Goal: Information Seeking & Learning: Learn about a topic

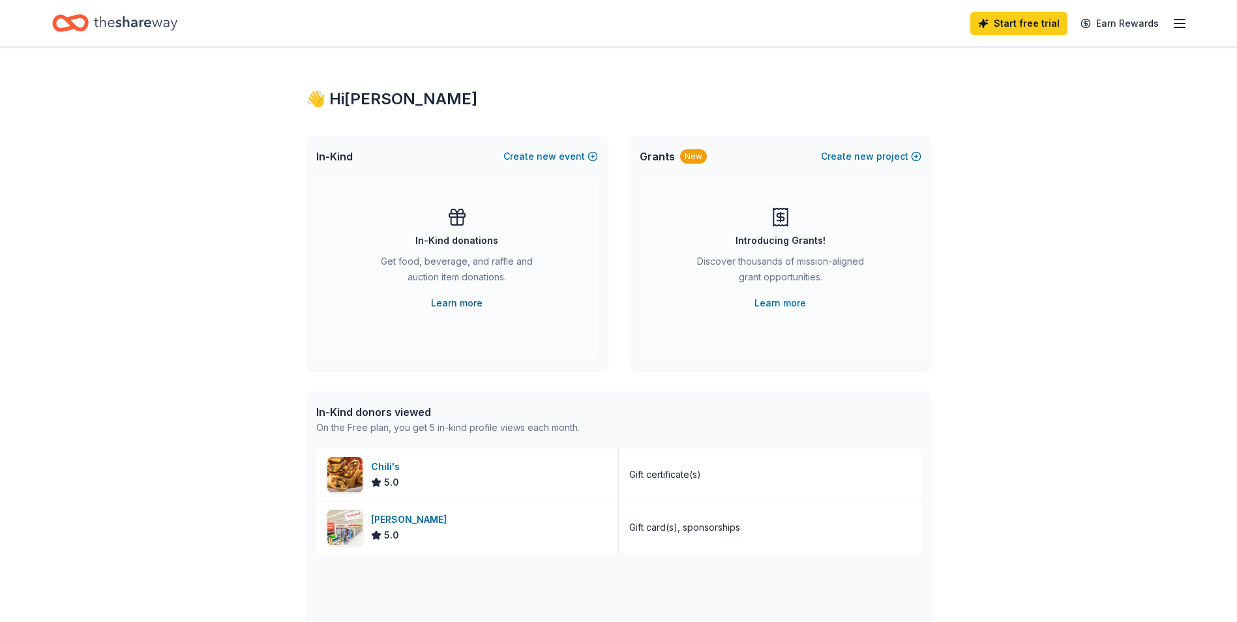
click at [459, 300] on link "Learn more" at bounding box center [456, 303] width 51 height 16
click at [789, 301] on link "Learn more" at bounding box center [779, 303] width 51 height 16
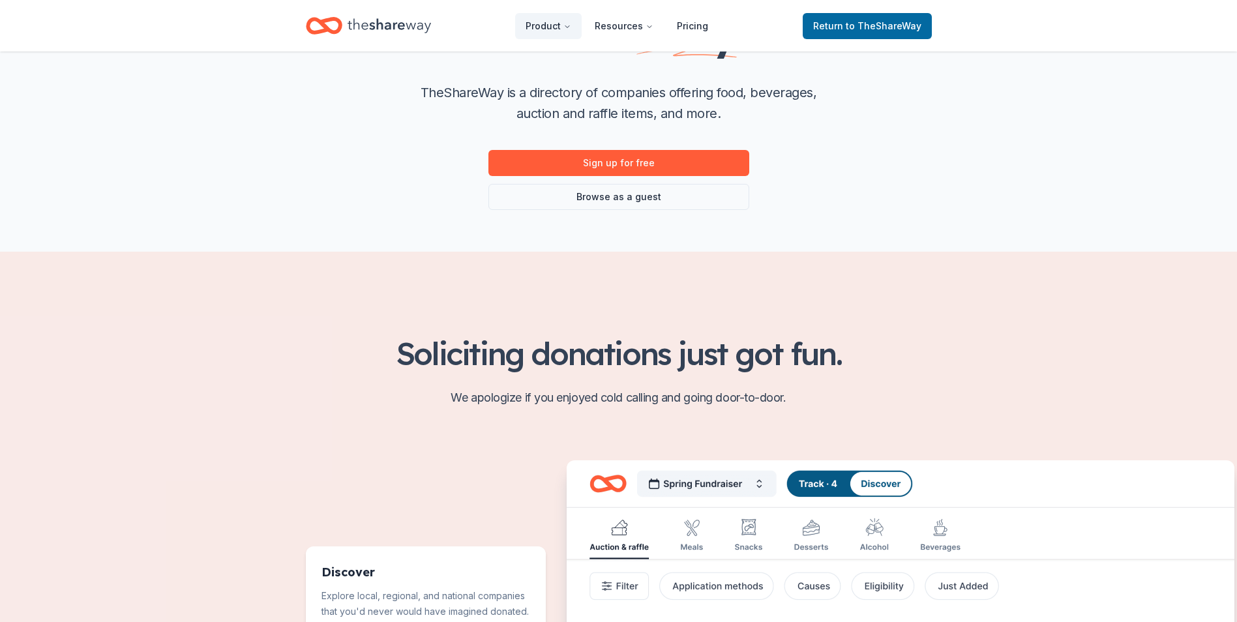
scroll to position [196, 0]
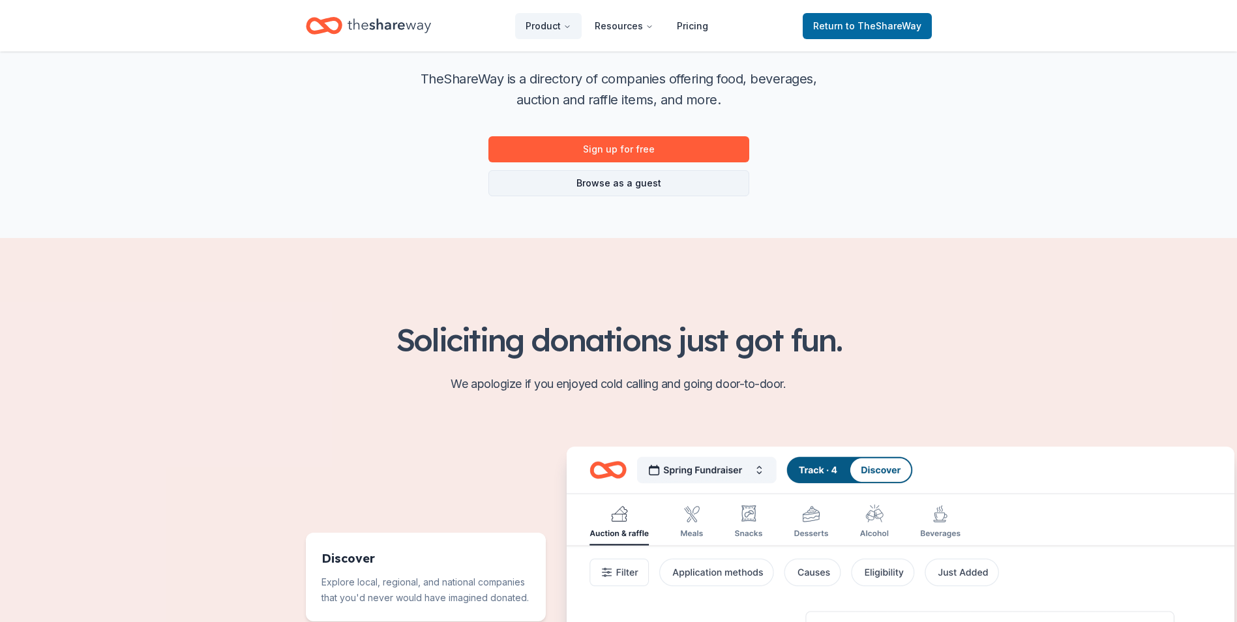
click at [631, 183] on link "Browse as a guest" at bounding box center [618, 183] width 261 height 26
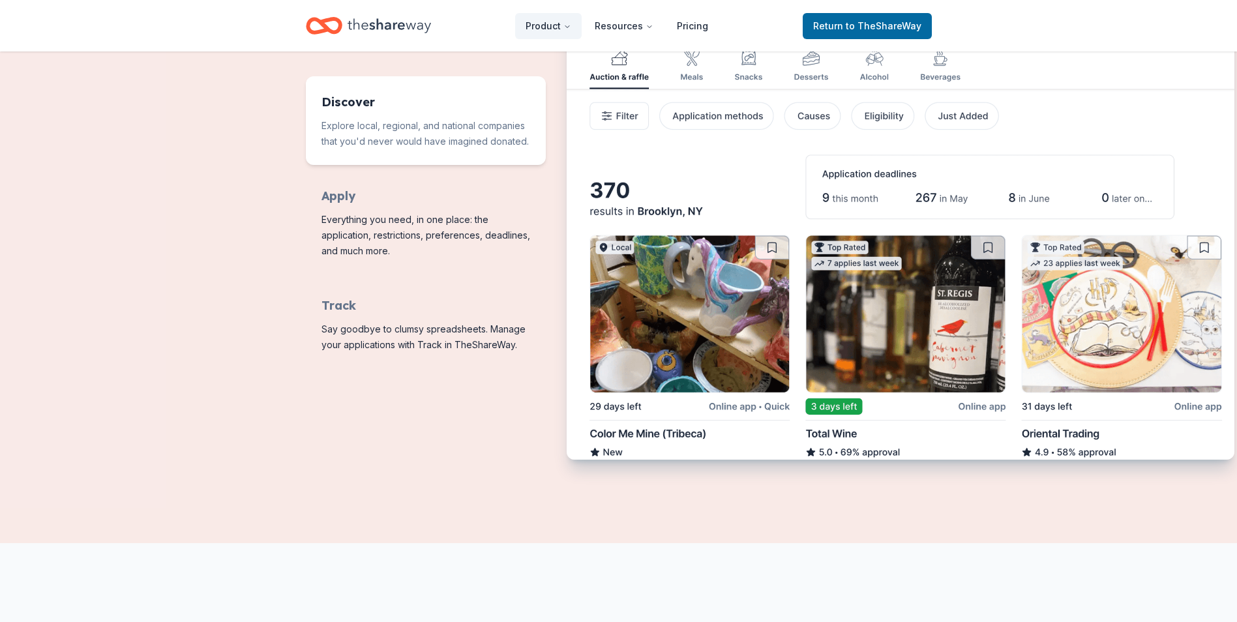
scroll to position [606, 0]
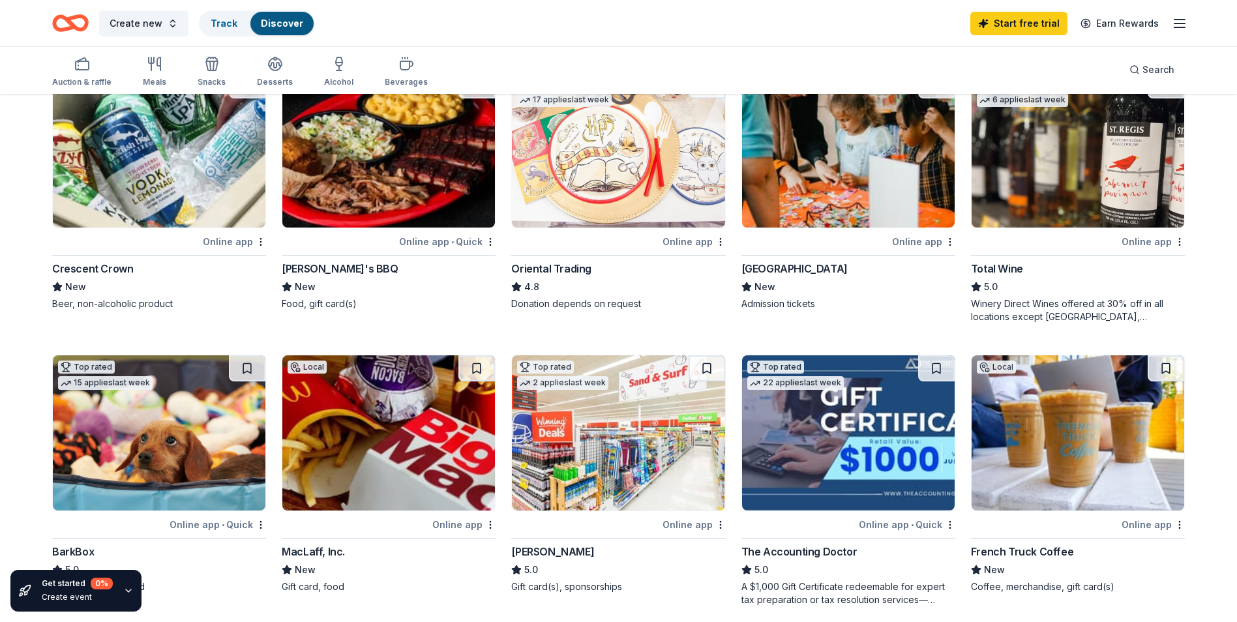
scroll to position [196, 0]
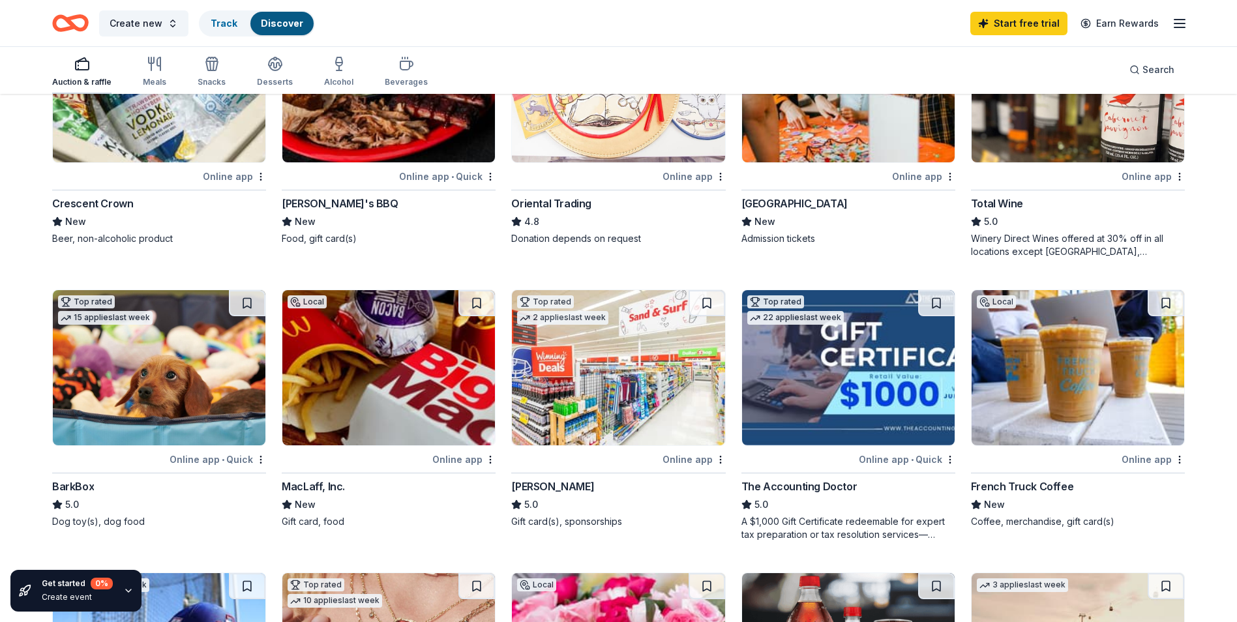
click at [81, 71] on icon "button" at bounding box center [82, 64] width 16 height 16
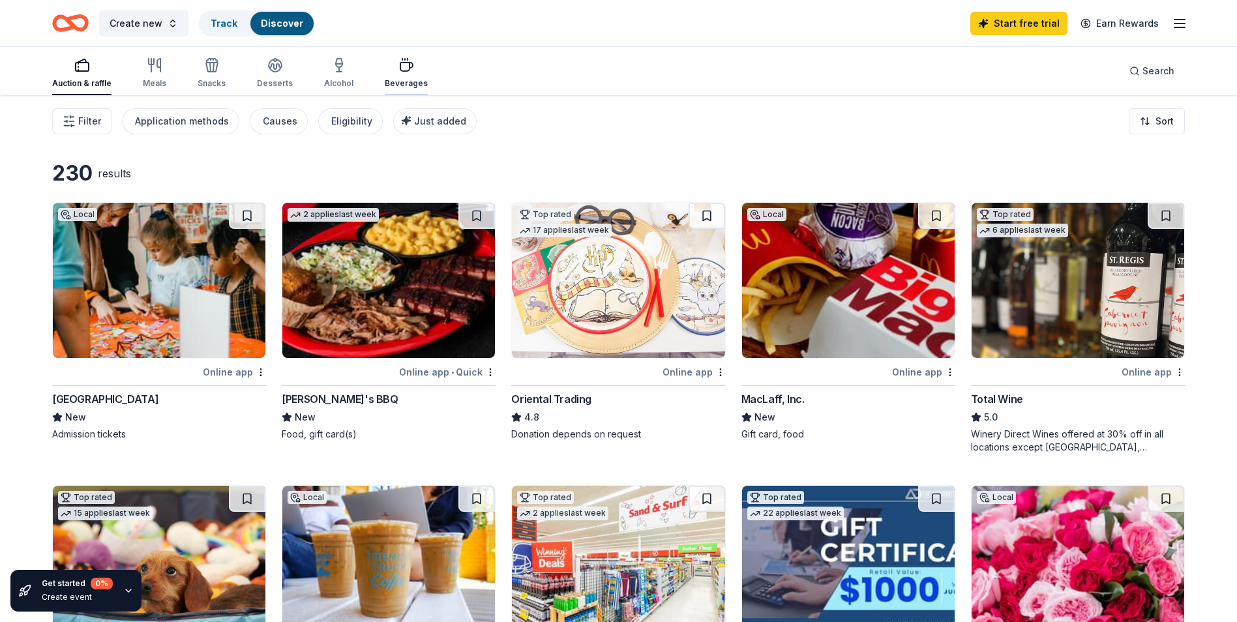
click at [390, 81] on div "Beverages" at bounding box center [406, 83] width 43 height 10
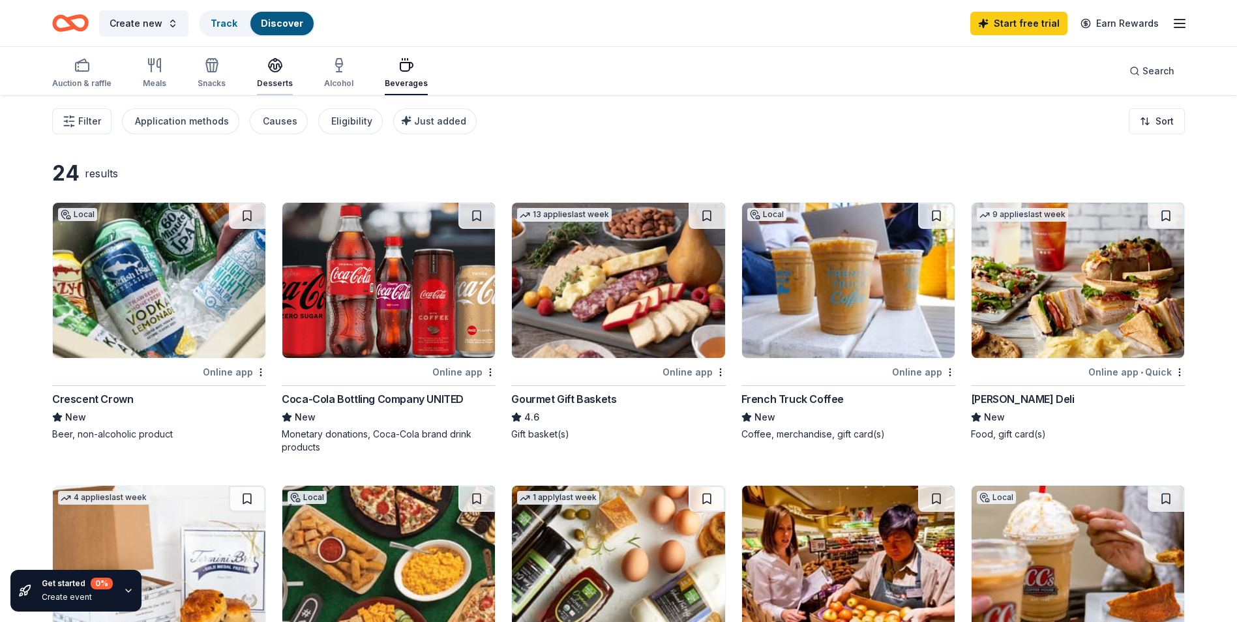
click at [263, 81] on div "Desserts" at bounding box center [275, 83] width 36 height 10
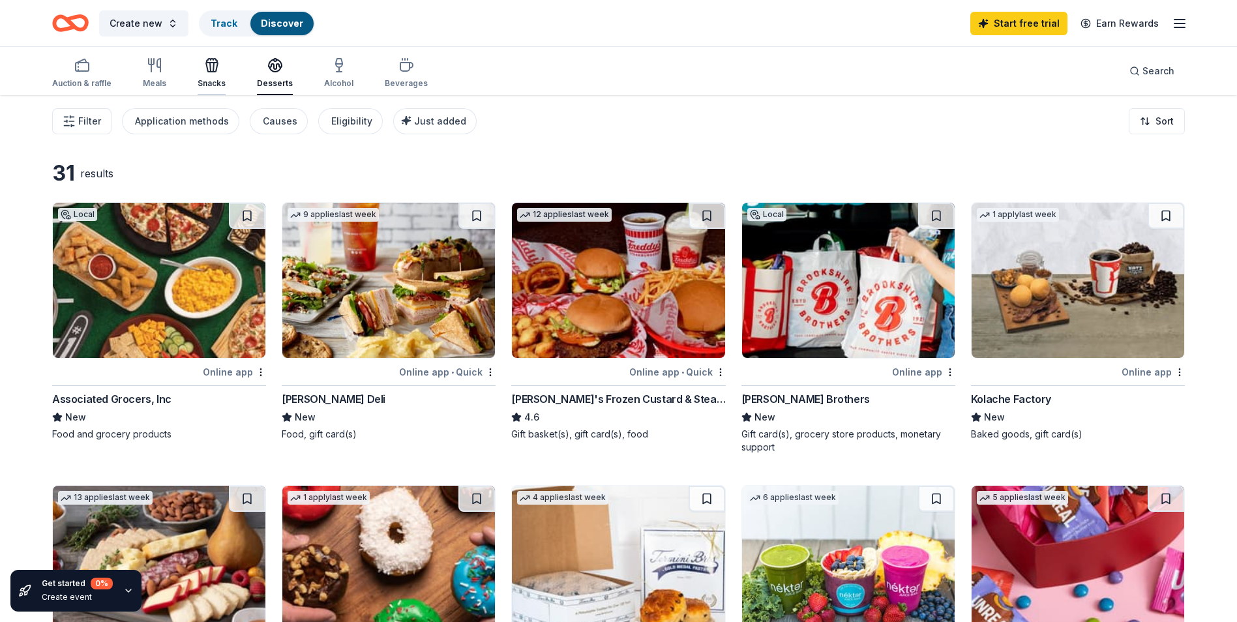
click at [213, 83] on div "Snacks" at bounding box center [212, 83] width 28 height 10
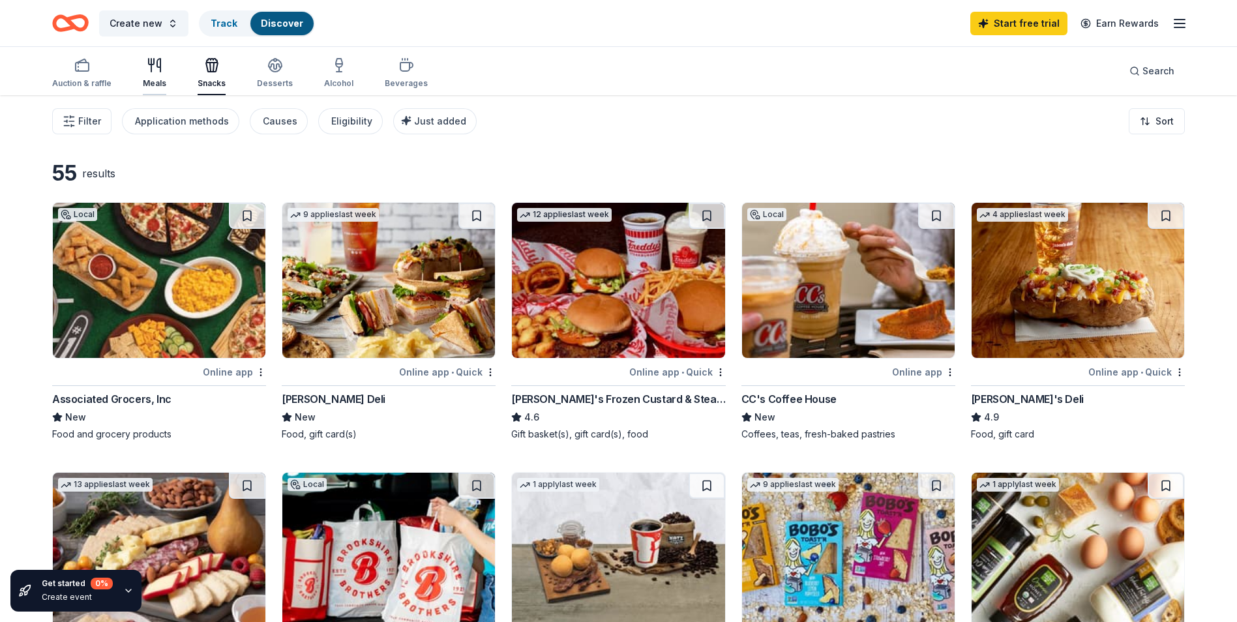
click at [160, 85] on div "Meals" at bounding box center [154, 83] width 23 height 10
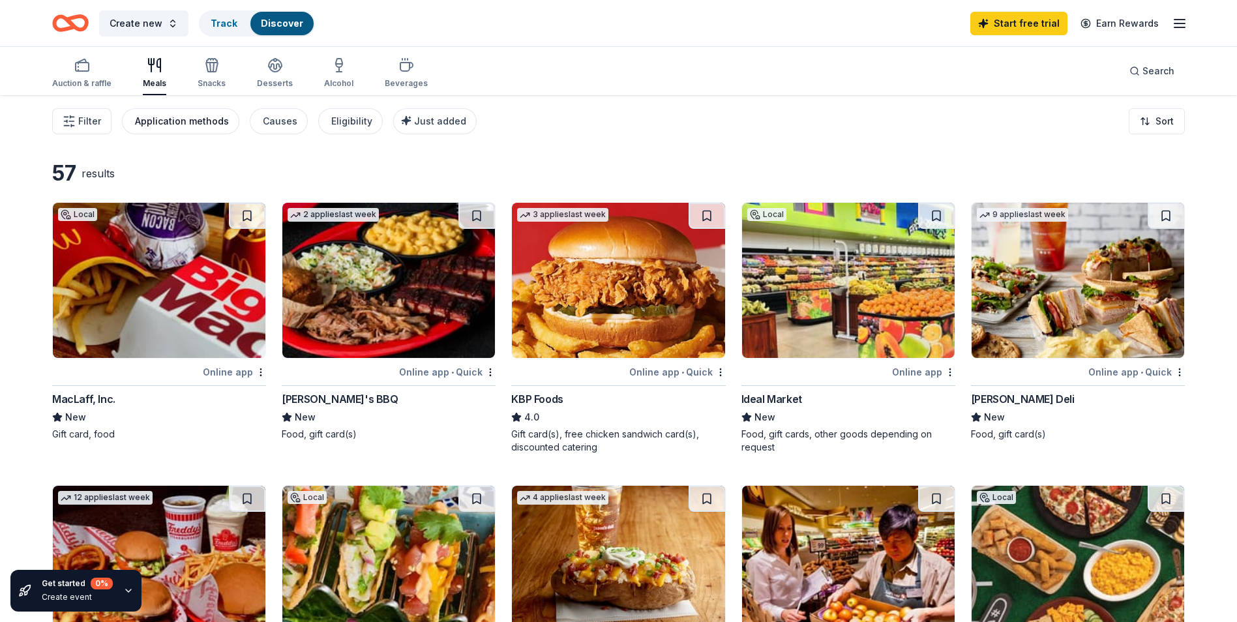
click at [203, 119] on div "Application methods" at bounding box center [182, 121] width 94 height 16
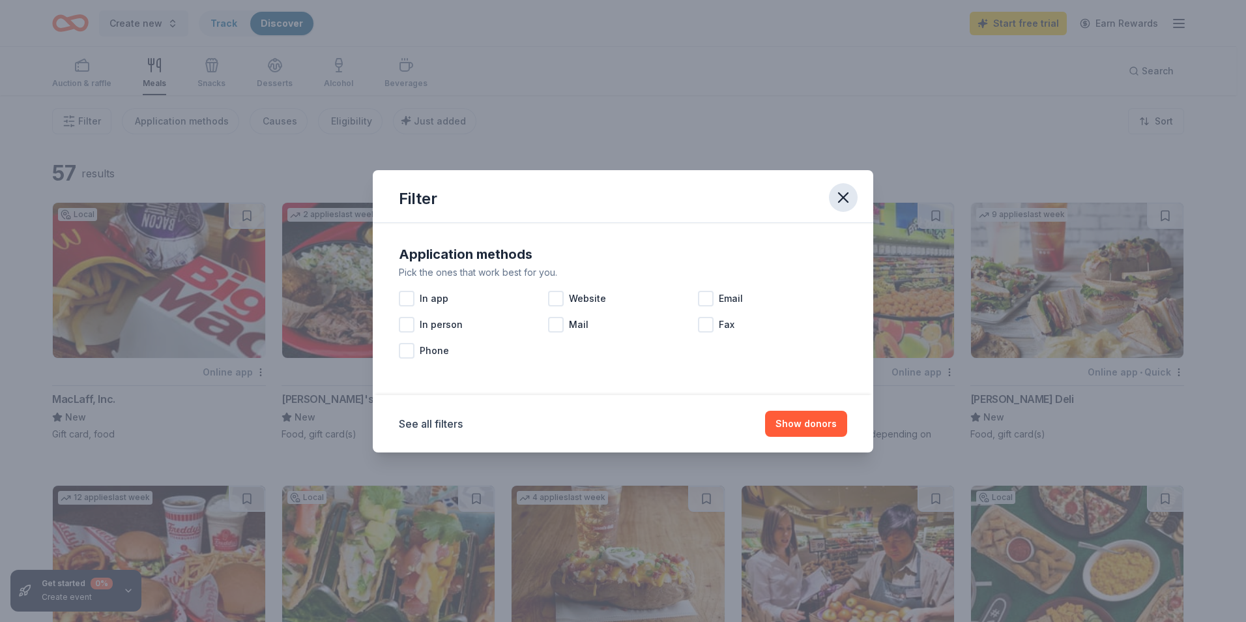
click at [843, 202] on icon "button" at bounding box center [843, 197] width 18 height 18
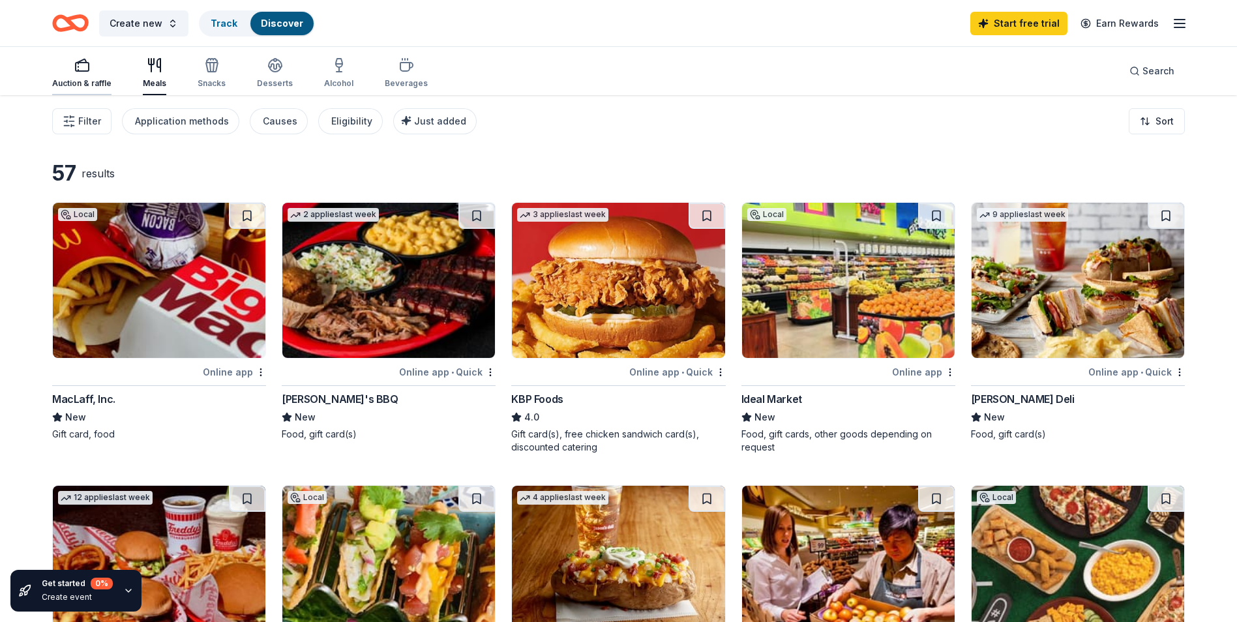
click at [90, 65] on div "button" at bounding box center [81, 65] width 59 height 16
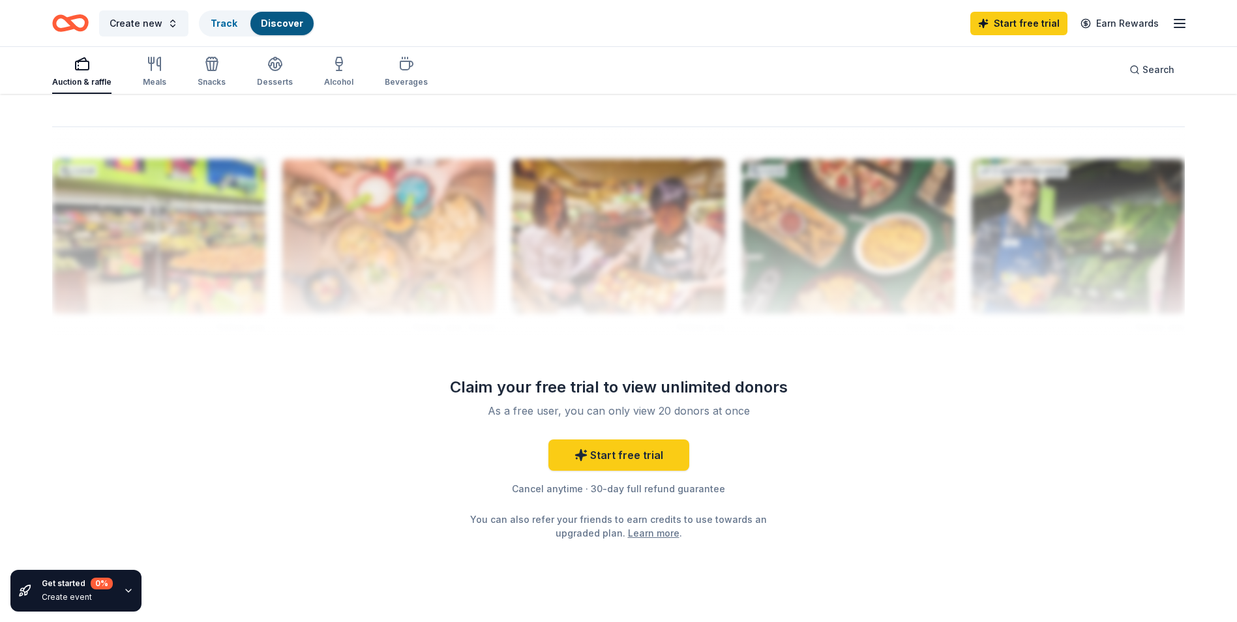
scroll to position [1235, 0]
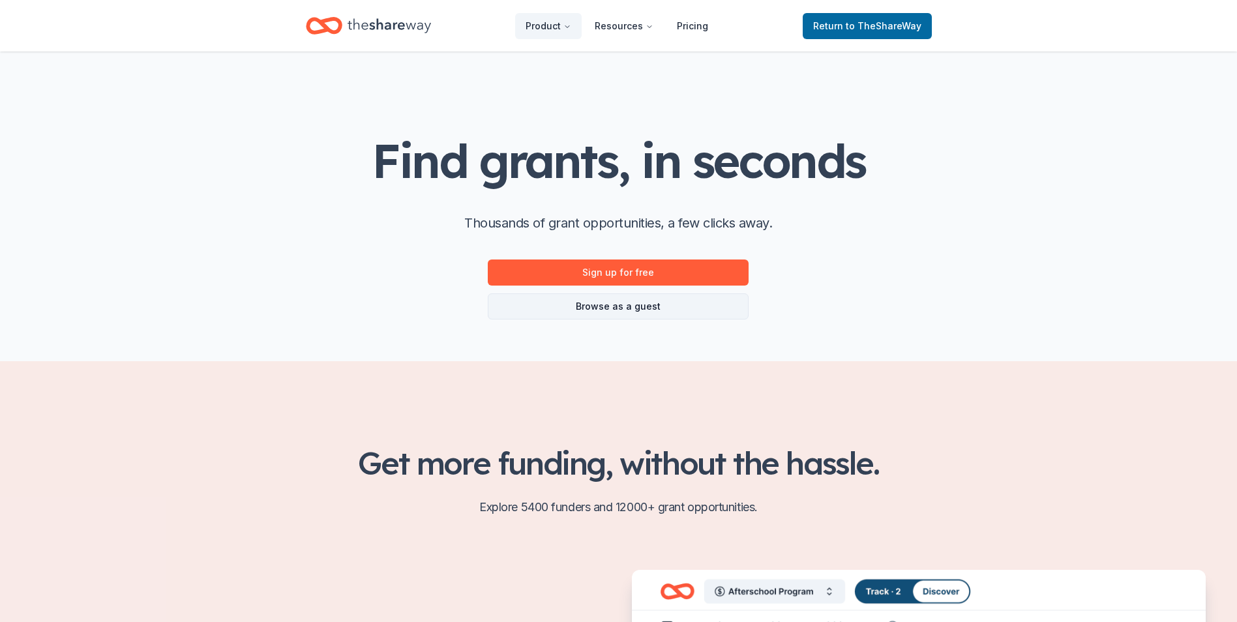
click at [654, 305] on link "Browse as a guest" at bounding box center [618, 306] width 261 height 26
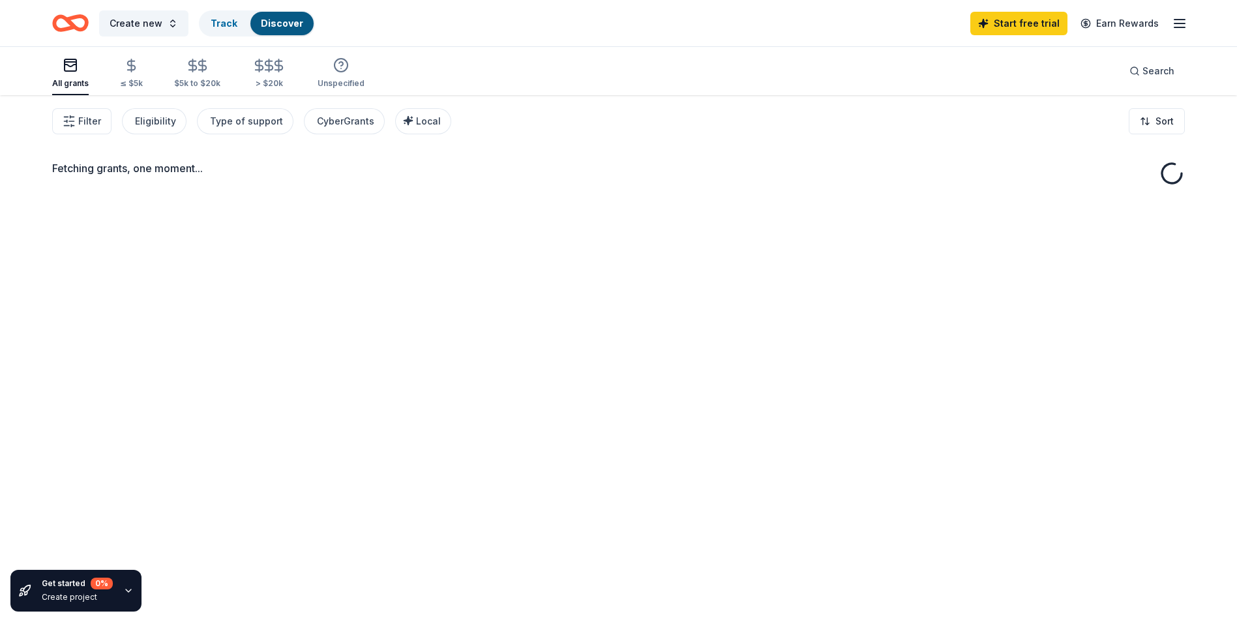
click at [638, 311] on div "Fetching grants, one moment..." at bounding box center [618, 406] width 1237 height 622
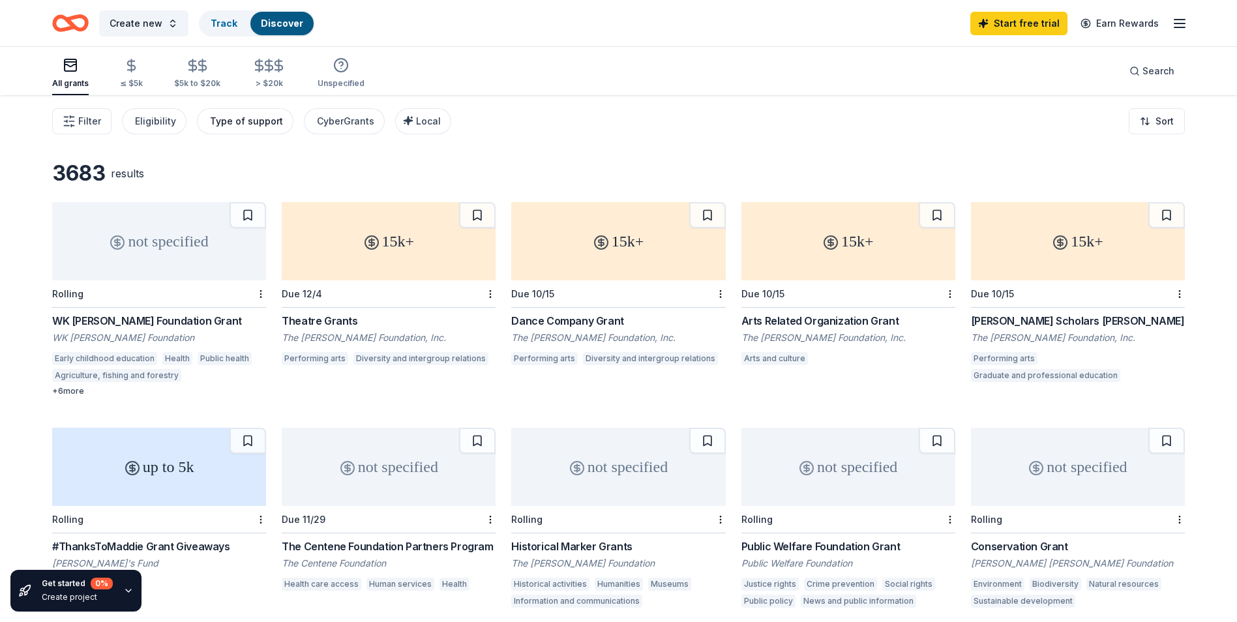
click at [239, 125] on div "Type of support" at bounding box center [246, 121] width 73 height 16
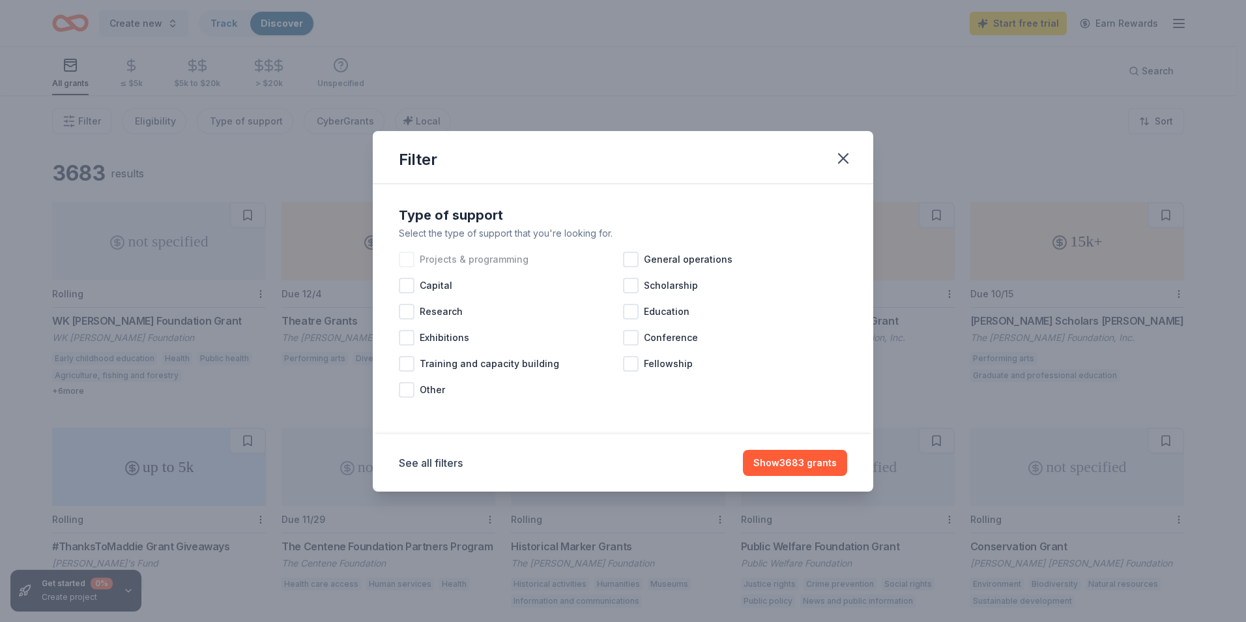
click at [405, 261] on div at bounding box center [407, 260] width 16 height 16
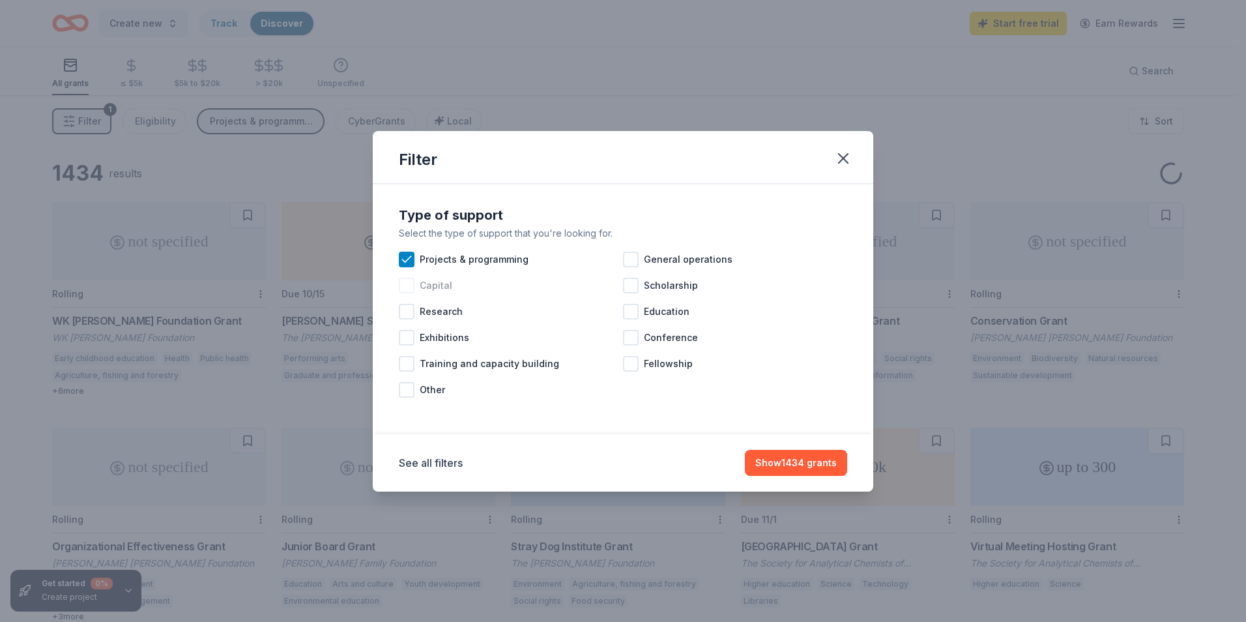
click at [406, 283] on div at bounding box center [407, 286] width 16 height 16
click at [404, 310] on div at bounding box center [407, 312] width 16 height 16
click at [409, 359] on div at bounding box center [407, 364] width 16 height 16
click at [636, 259] on div at bounding box center [631, 260] width 16 height 16
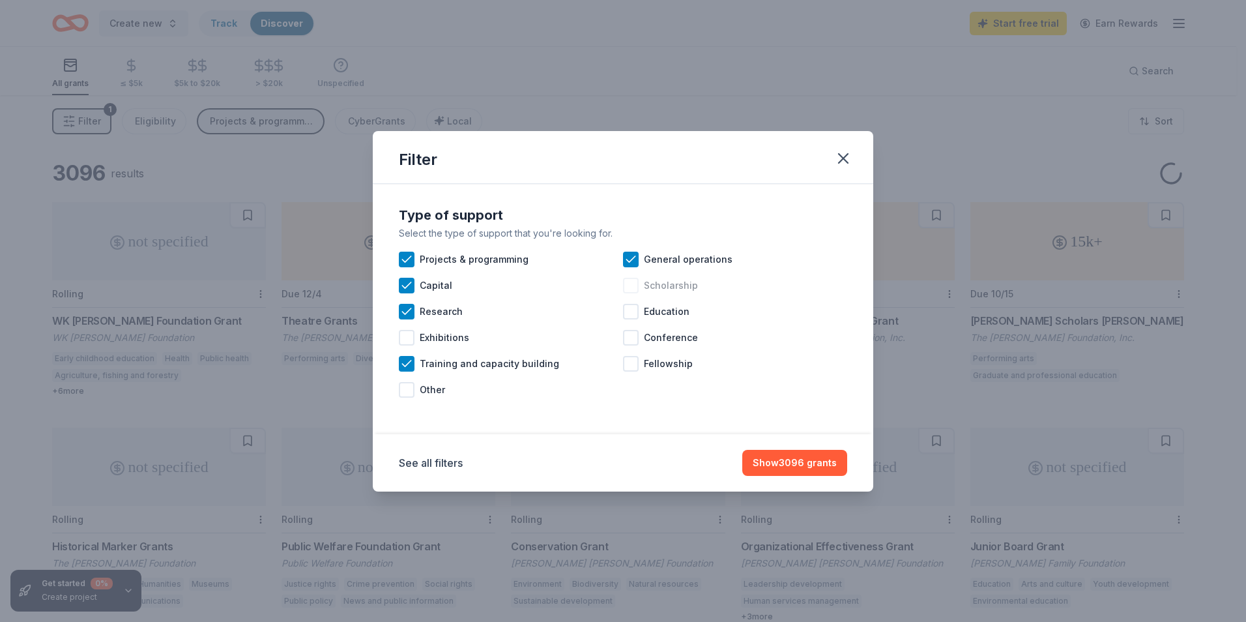
click at [638, 284] on div at bounding box center [631, 286] width 16 height 16
click at [634, 368] on div at bounding box center [631, 364] width 16 height 16
click at [626, 360] on icon at bounding box center [631, 363] width 13 height 13
click at [631, 286] on icon at bounding box center [630, 285] width 8 height 6
click at [631, 263] on icon at bounding box center [631, 259] width 13 height 13
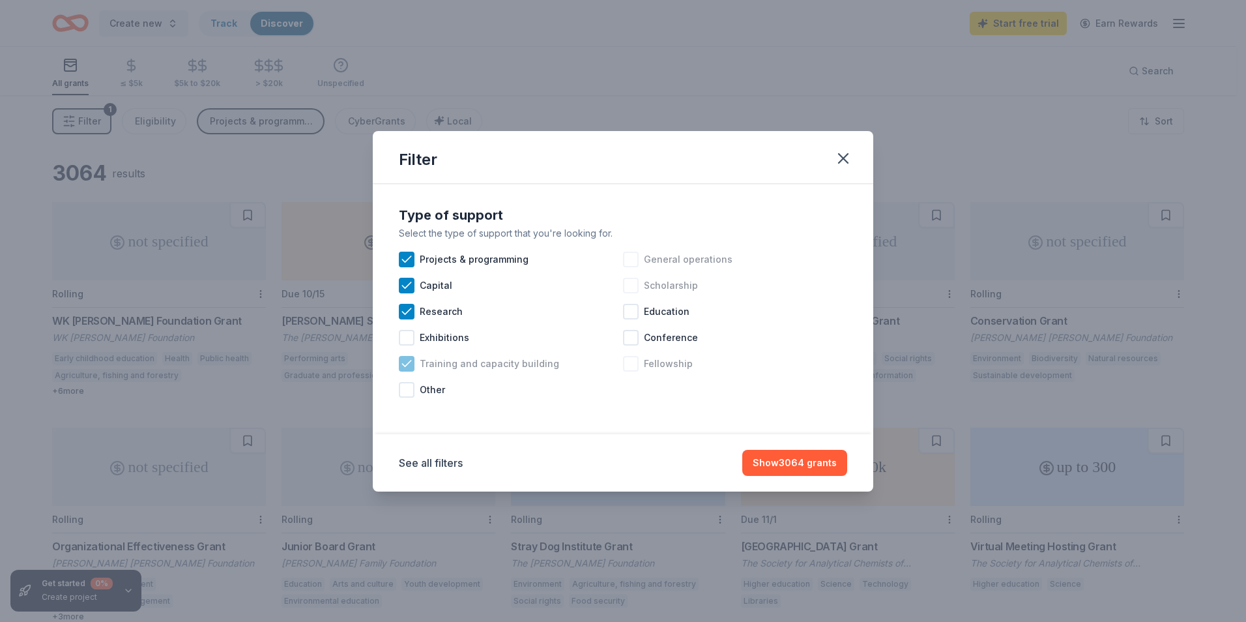
click at [403, 362] on icon at bounding box center [406, 363] width 13 height 13
click at [411, 310] on icon at bounding box center [406, 311] width 13 height 13
click at [411, 281] on icon at bounding box center [406, 285] width 13 height 13
click at [407, 263] on icon at bounding box center [406, 259] width 13 height 13
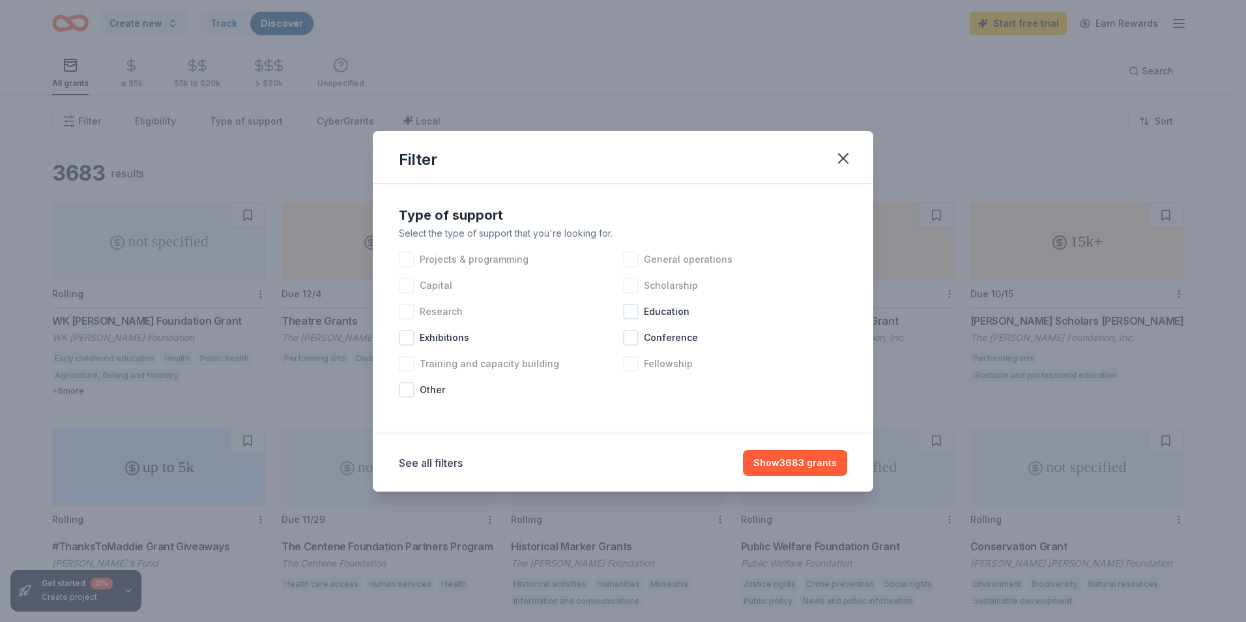
click at [405, 261] on div at bounding box center [407, 260] width 16 height 16
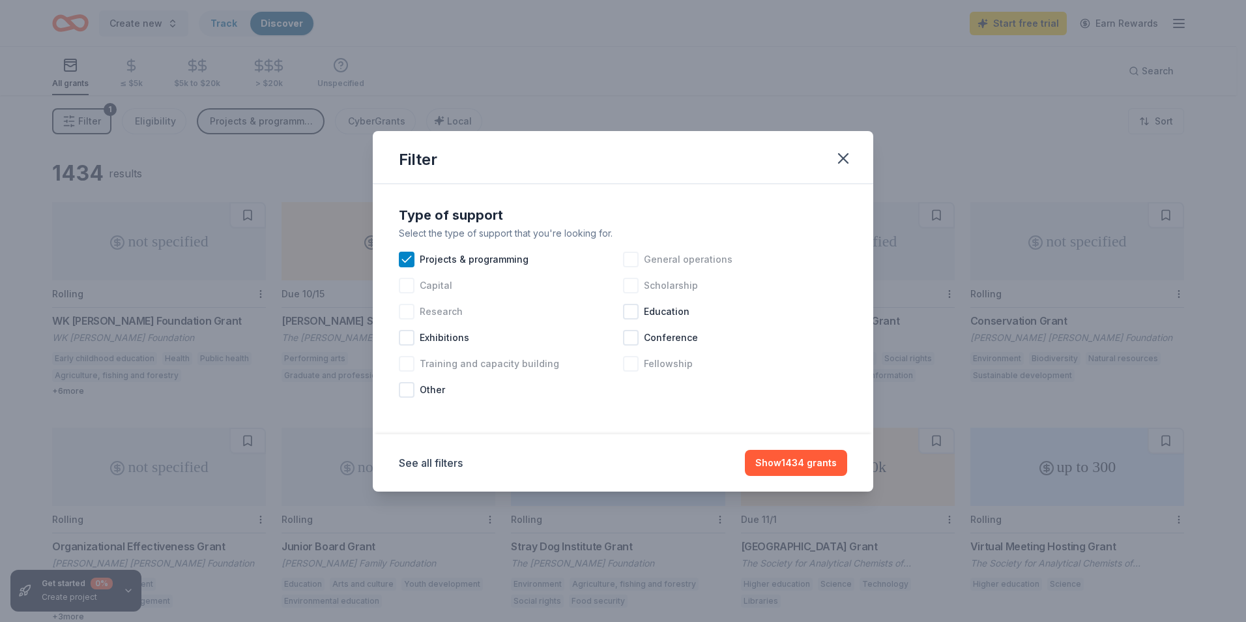
click at [409, 283] on div at bounding box center [407, 286] width 16 height 16
click at [407, 316] on div at bounding box center [407, 312] width 16 height 16
click at [417, 360] on div "Training and capacity building" at bounding box center [511, 364] width 224 height 26
click at [641, 366] on div "Fellowship" at bounding box center [735, 364] width 224 height 26
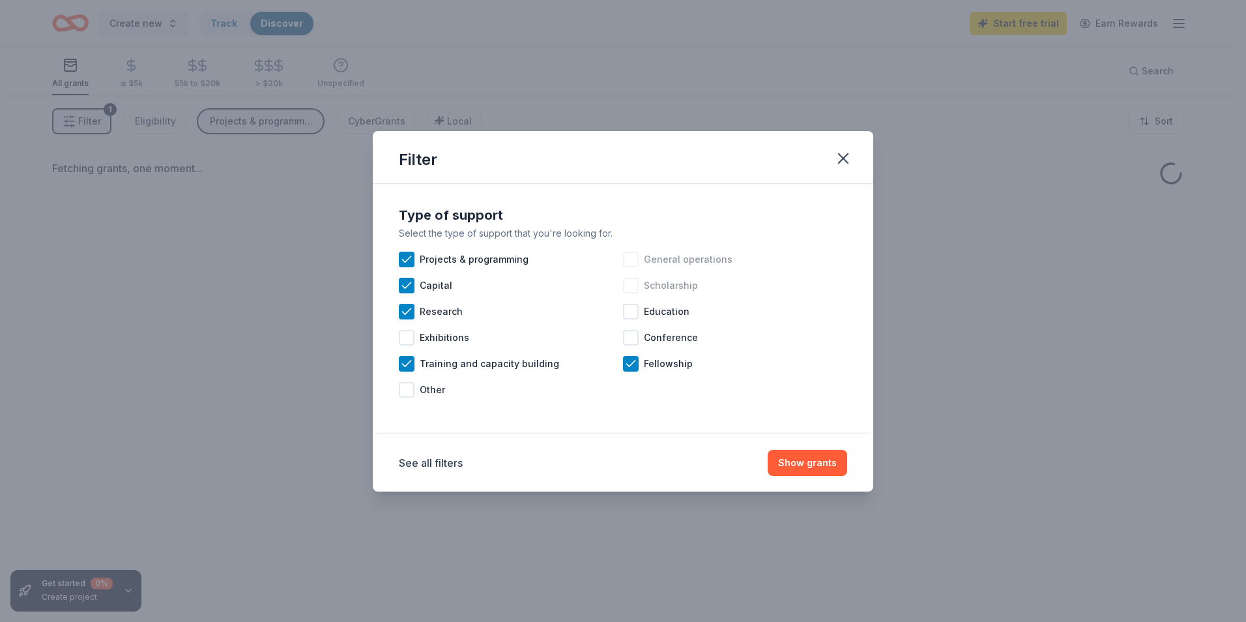
click at [639, 260] on div "General operations" at bounding box center [735, 259] width 224 height 26
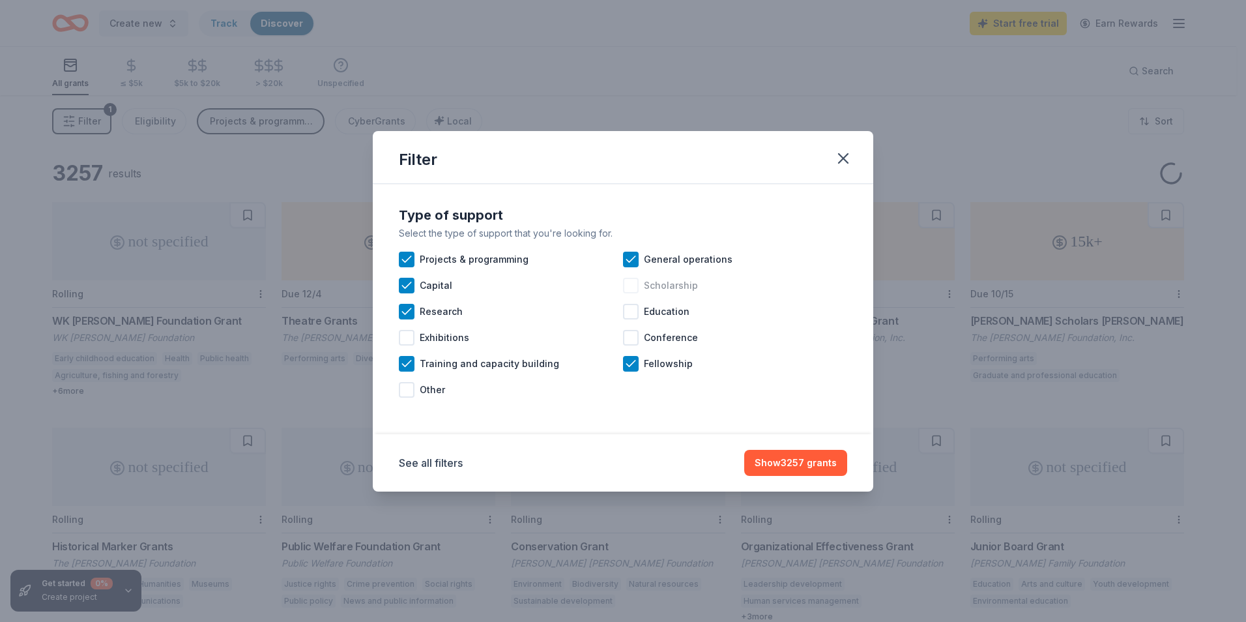
click at [636, 289] on div at bounding box center [631, 286] width 16 height 16
click at [806, 463] on button "Show 3462 grants" at bounding box center [795, 463] width 104 height 26
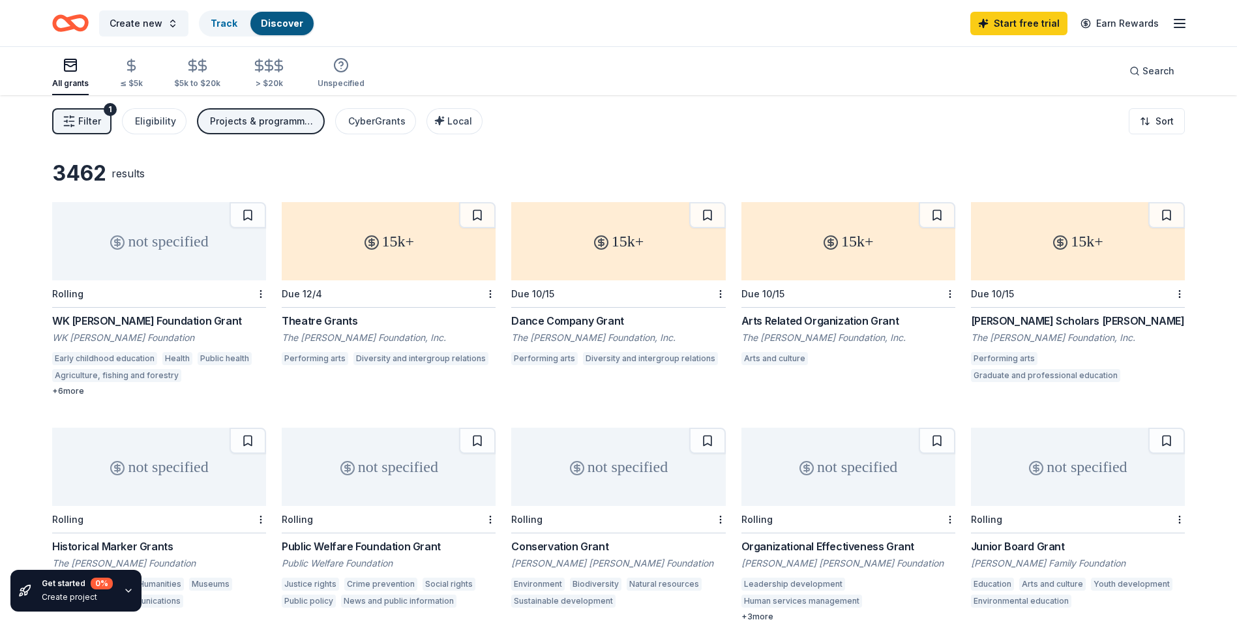
click at [80, 123] on span "Filter" at bounding box center [89, 121] width 23 height 16
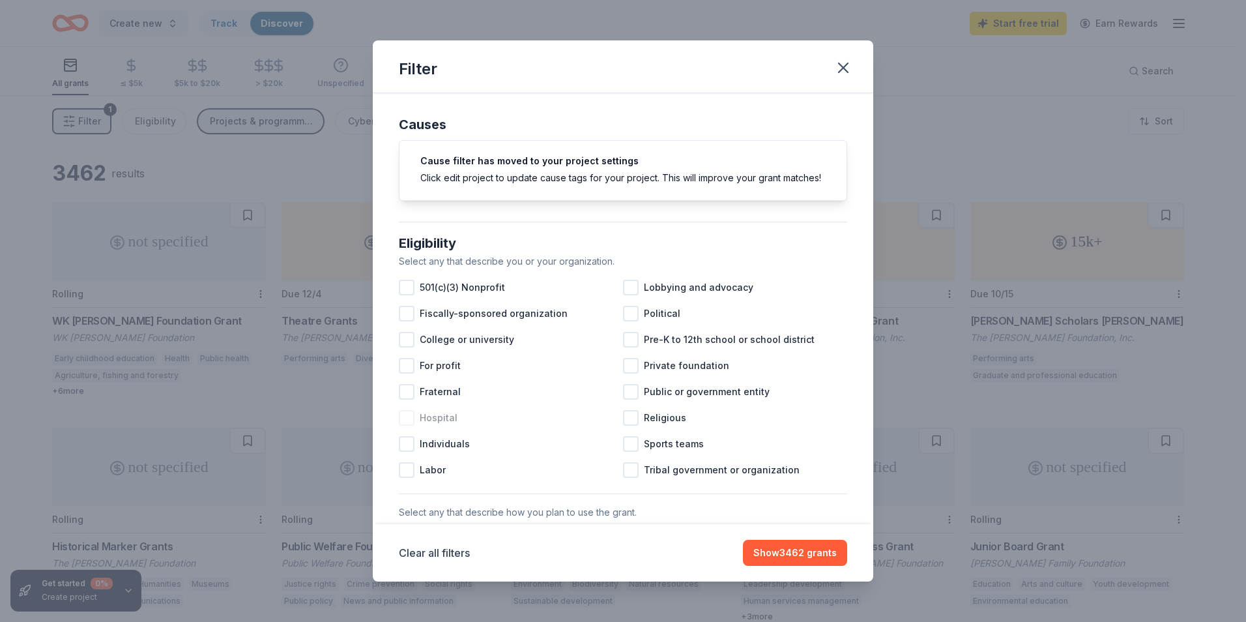
click at [411, 426] on div at bounding box center [407, 418] width 16 height 16
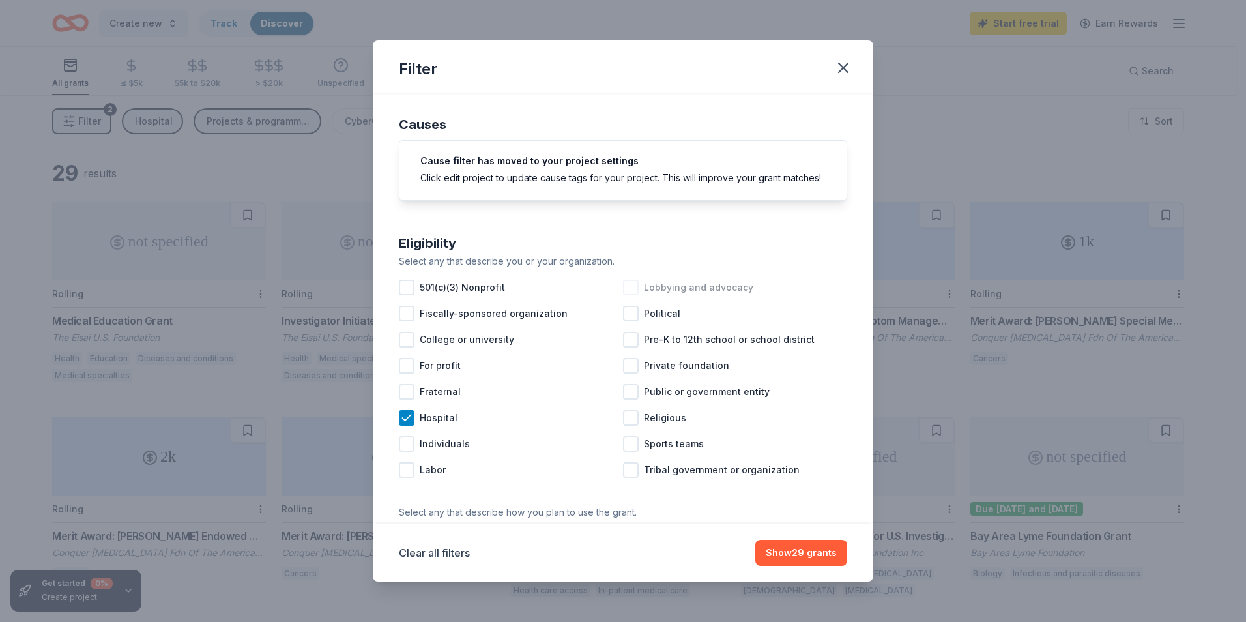
click at [630, 295] on div at bounding box center [631, 288] width 16 height 16
click at [627, 400] on div at bounding box center [631, 392] width 16 height 16
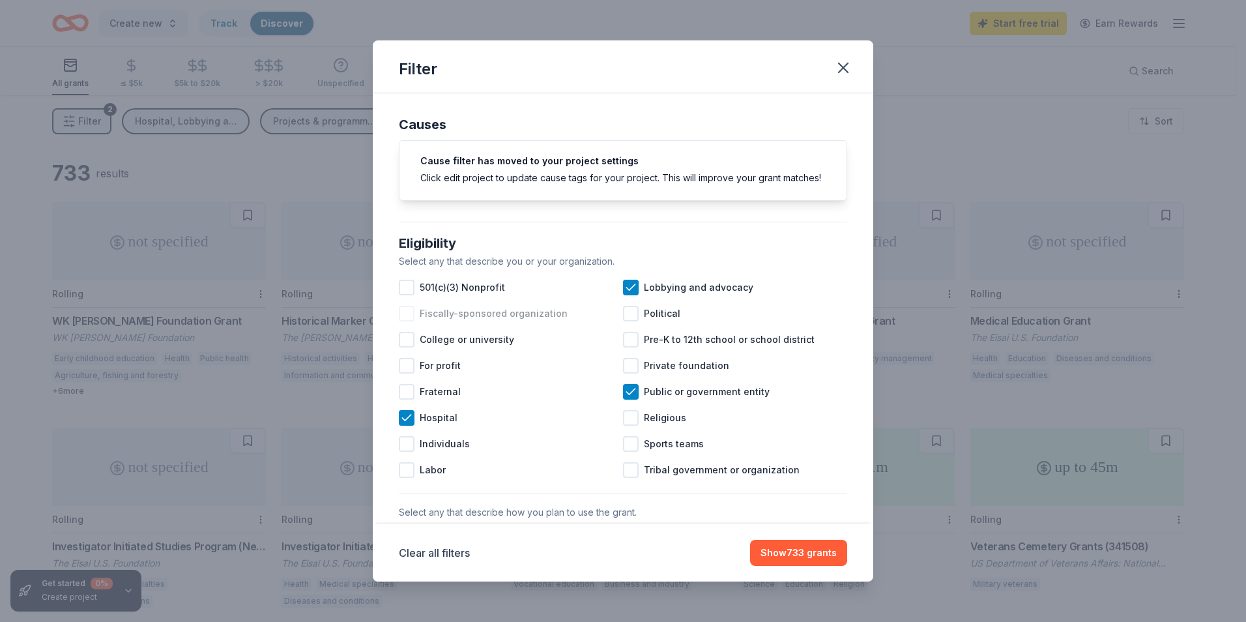
click at [409, 321] on div at bounding box center [407, 314] width 16 height 16
click at [405, 320] on icon at bounding box center [406, 313] width 13 height 13
click at [405, 321] on div at bounding box center [407, 314] width 16 height 16
click at [785, 557] on button "Show 827 grants" at bounding box center [799, 553] width 98 height 26
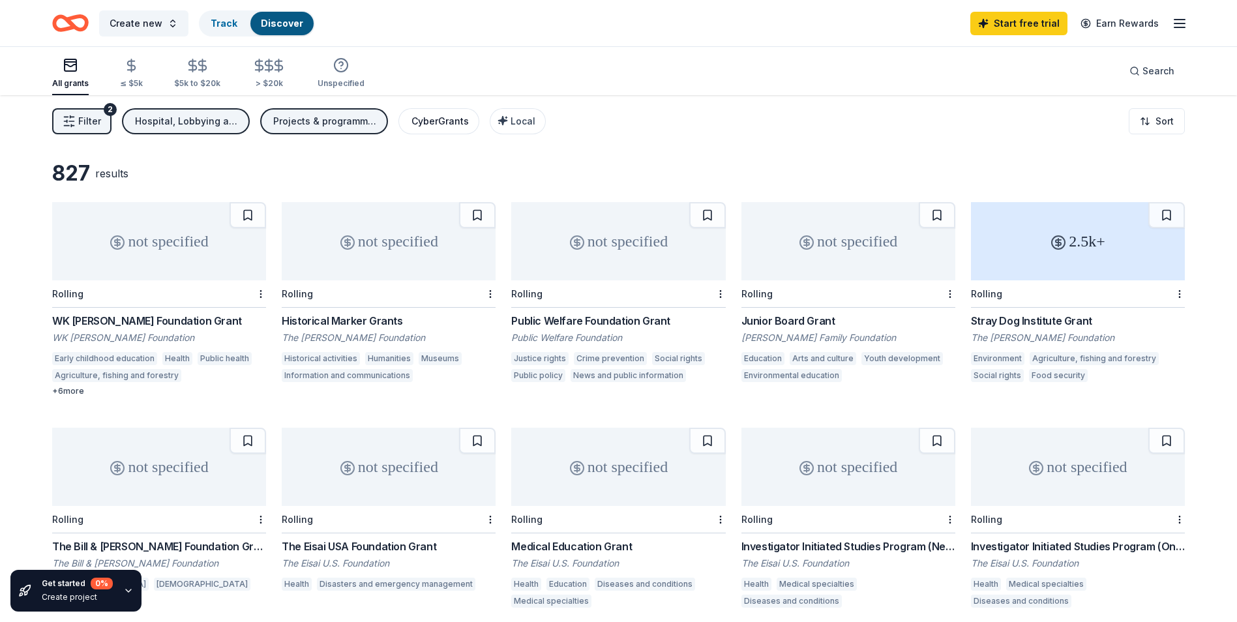
click at [441, 121] on div "CyberGrants" at bounding box center [439, 121] width 57 height 16
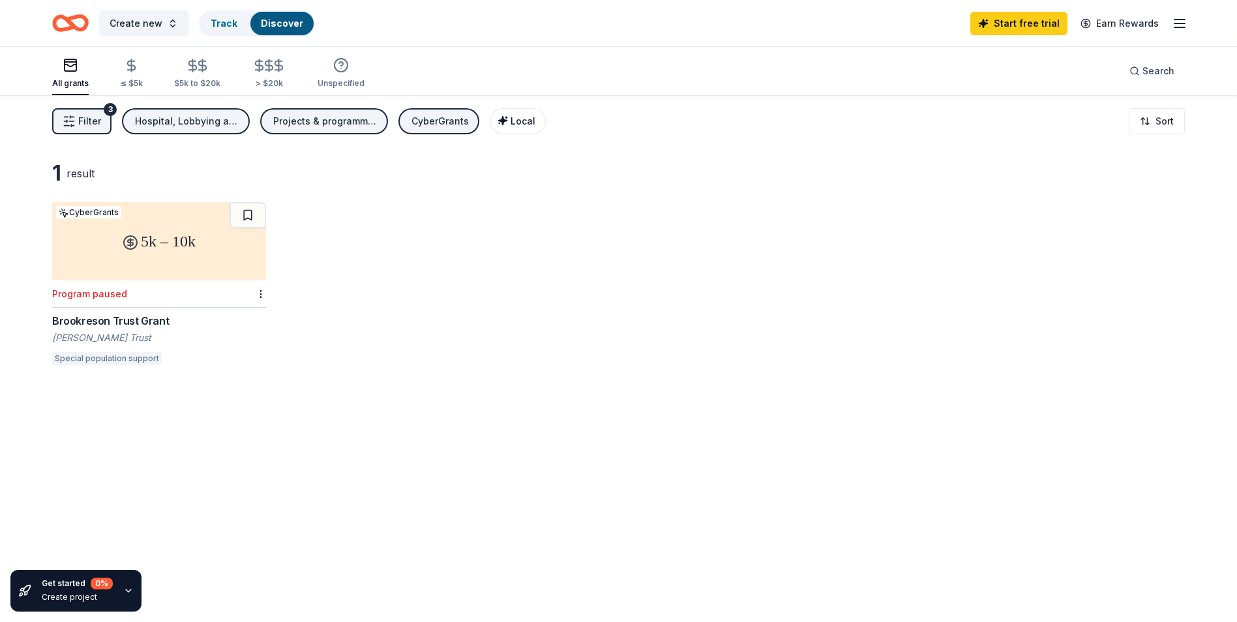
click at [519, 122] on span "Local" at bounding box center [522, 120] width 25 height 11
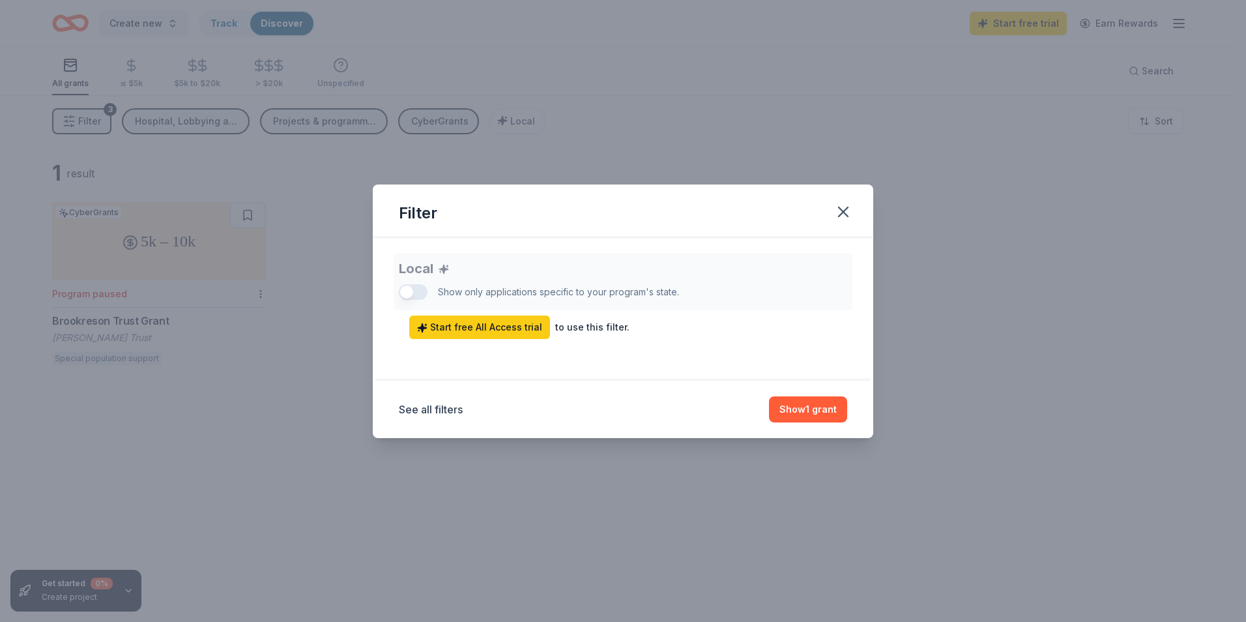
click at [410, 287] on div "Local Show only applications specific to your program's state. Start free All A…" at bounding box center [623, 296] width 448 height 86
click at [823, 410] on button "Show 1 grant" at bounding box center [808, 409] width 78 height 26
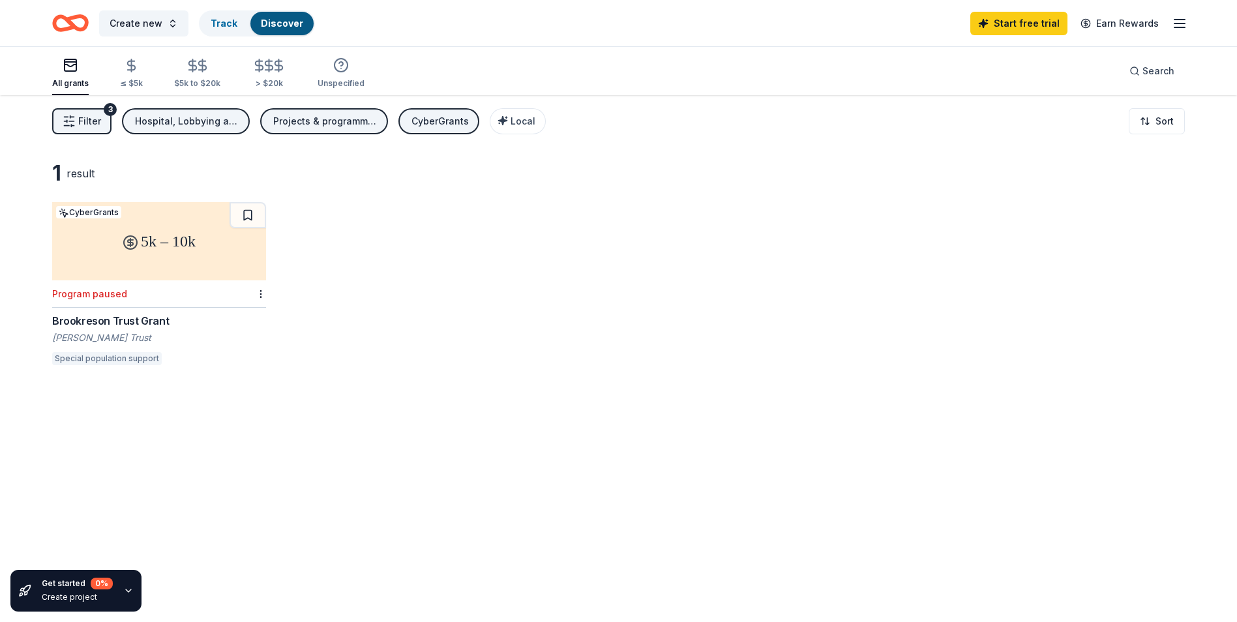
click at [76, 66] on rect "button" at bounding box center [71, 65] width 12 height 12
click at [76, 91] on grants "All grants" at bounding box center [70, 73] width 37 height 43
click at [447, 126] on div "CyberGrants" at bounding box center [439, 121] width 57 height 16
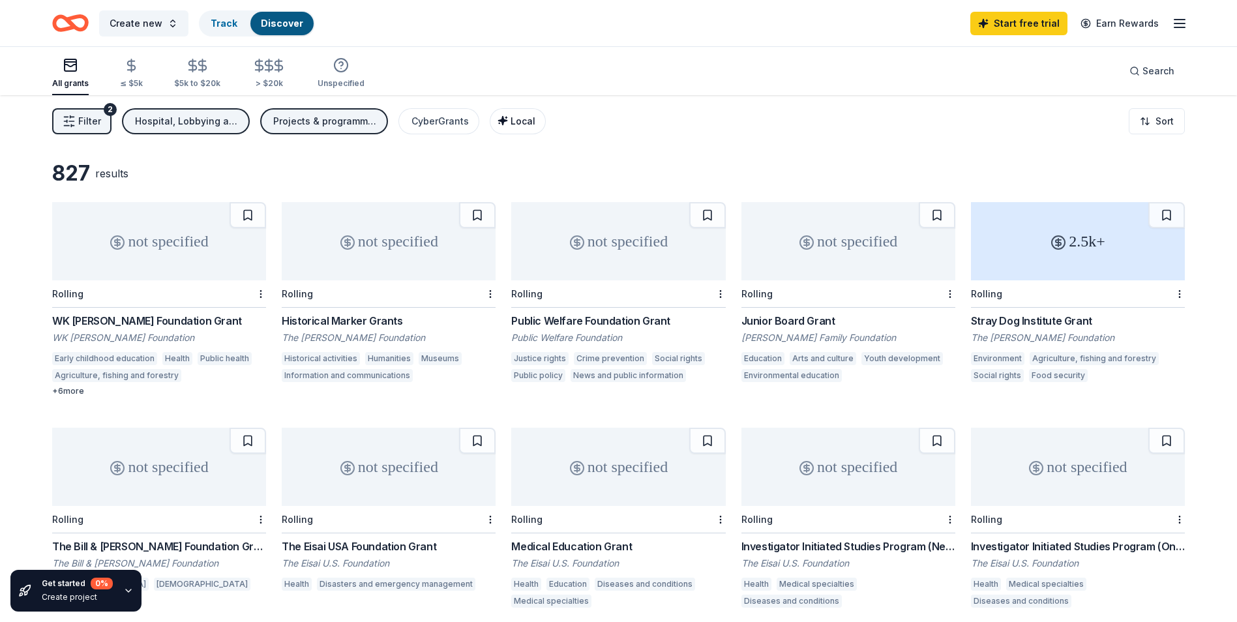
click at [510, 120] on span "Local" at bounding box center [522, 120] width 25 height 11
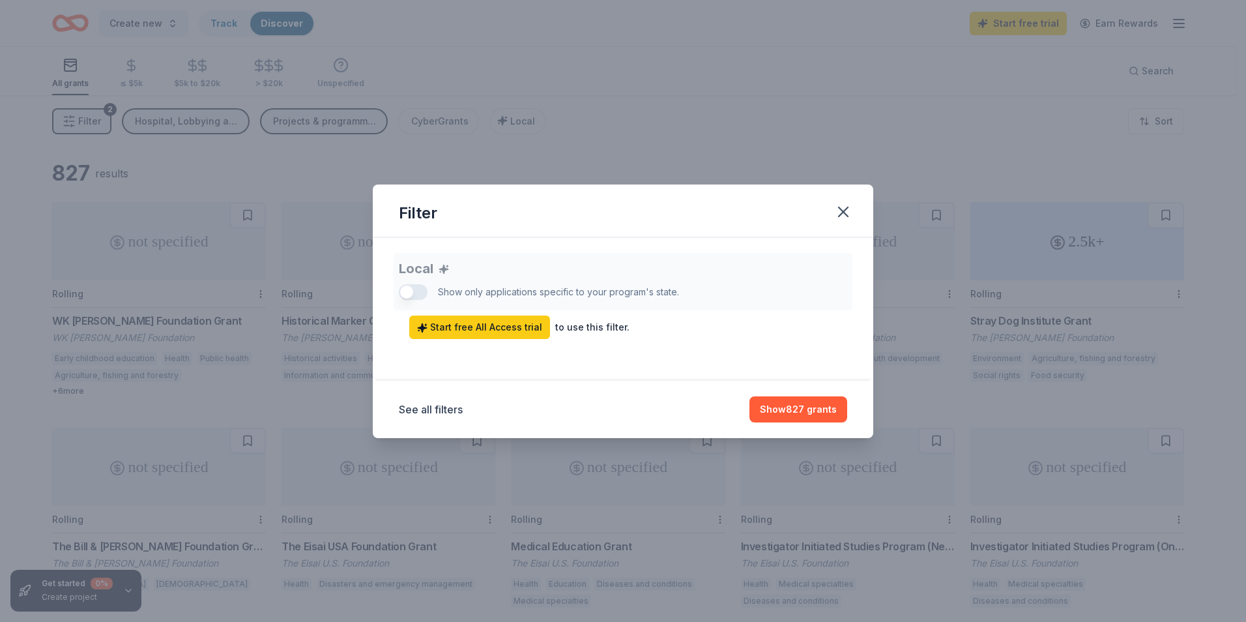
click at [411, 291] on div "Local Show only applications specific to your program's state. Start free All A…" at bounding box center [623, 296] width 448 height 86
click at [437, 408] on button "See all filters" at bounding box center [431, 410] width 64 height 16
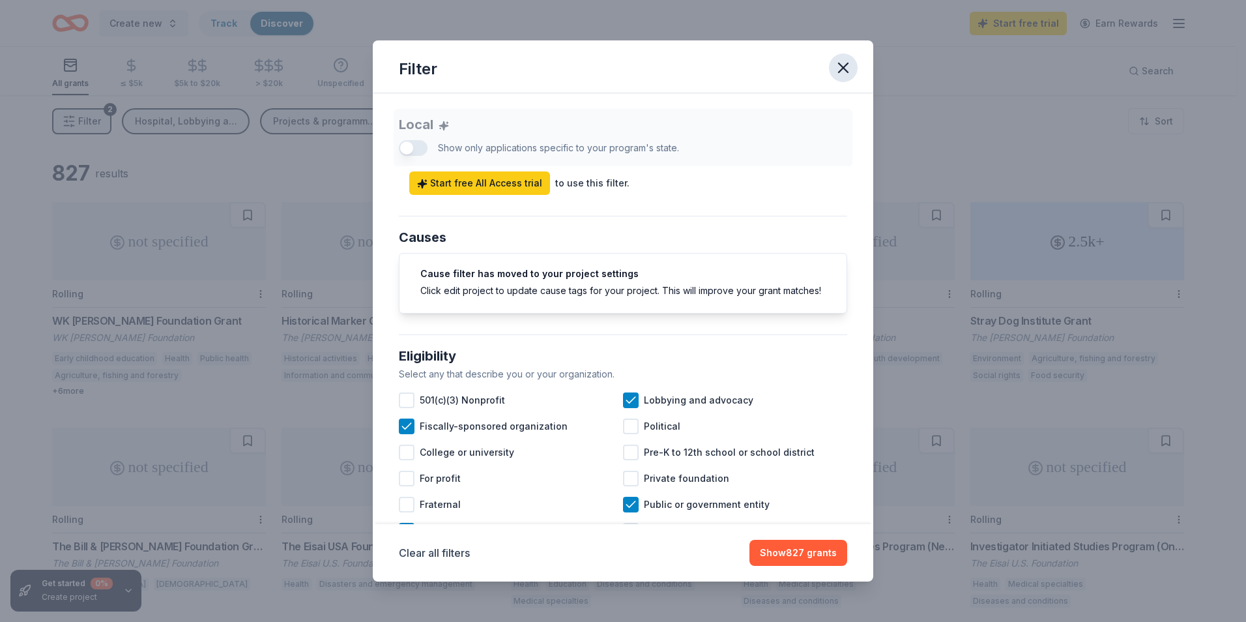
click at [842, 70] on icon "button" at bounding box center [843, 67] width 9 height 9
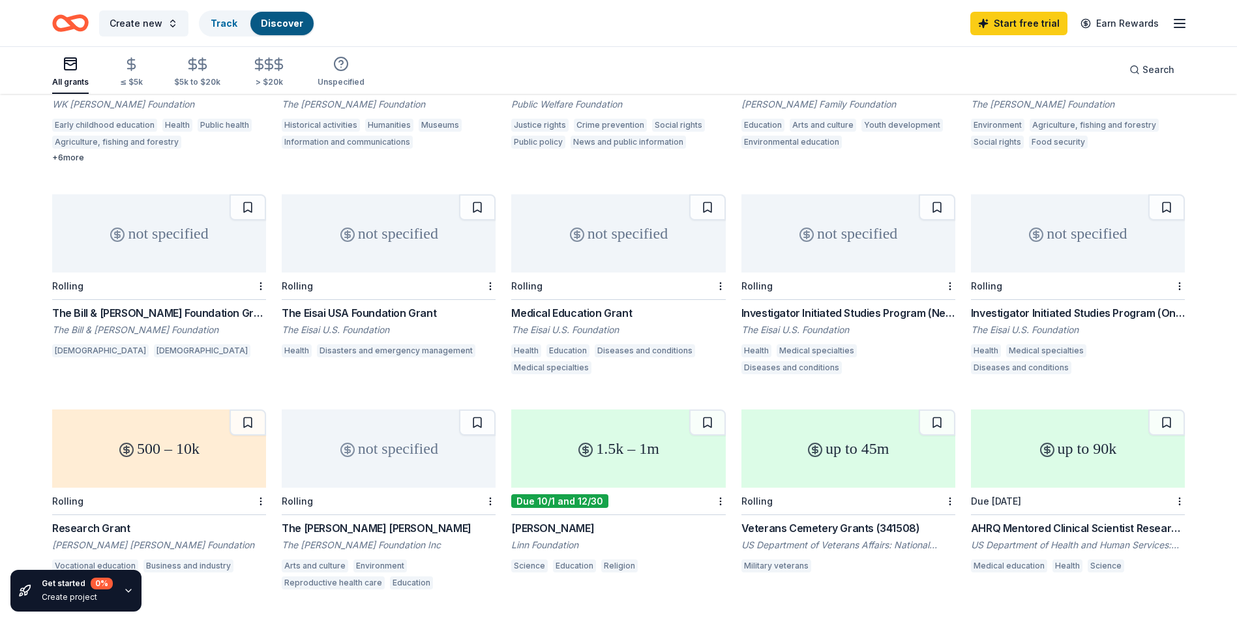
scroll to position [196, 0]
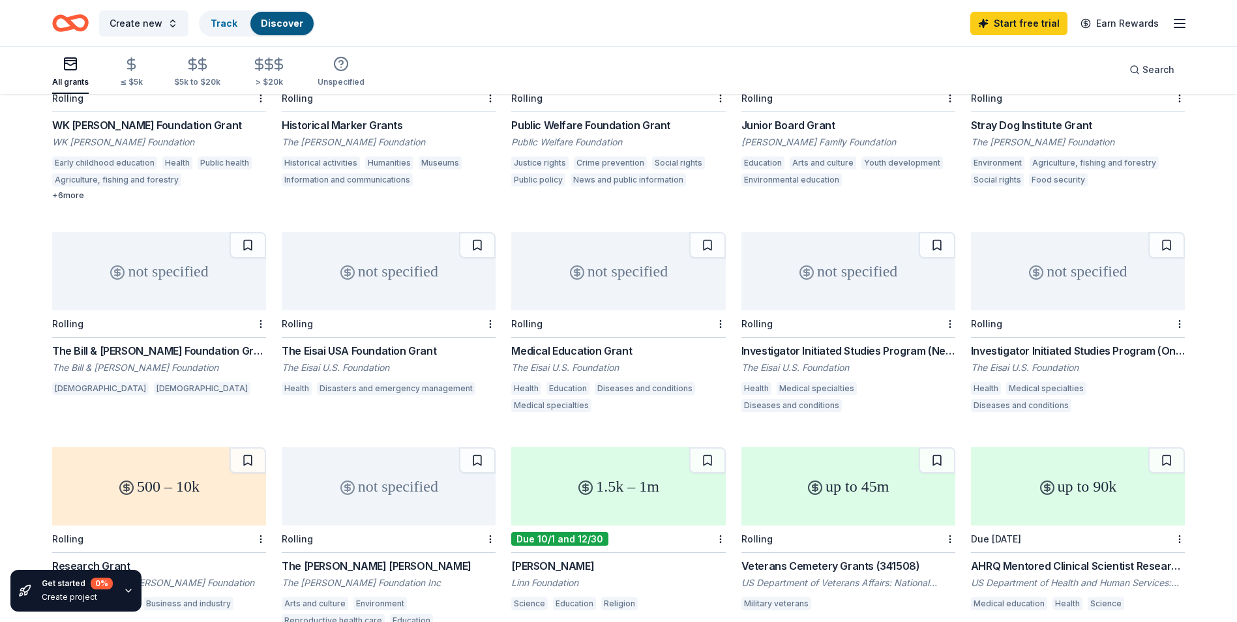
click at [349, 123] on div "Historical Marker Grants" at bounding box center [389, 125] width 214 height 16
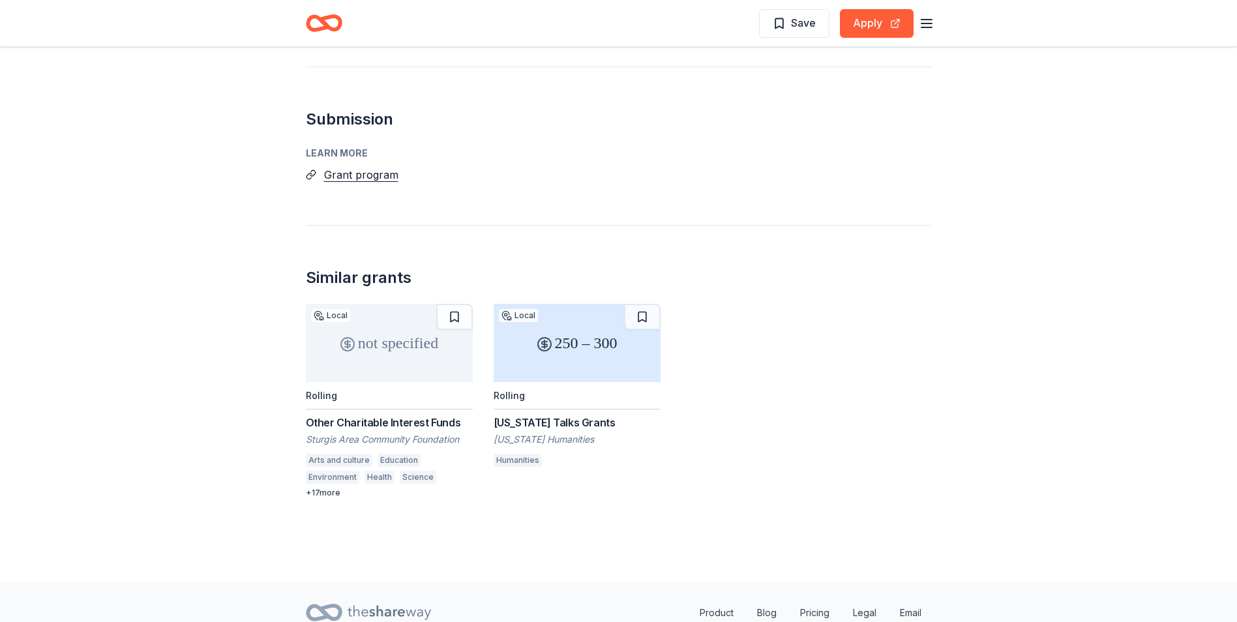
scroll to position [940, 0]
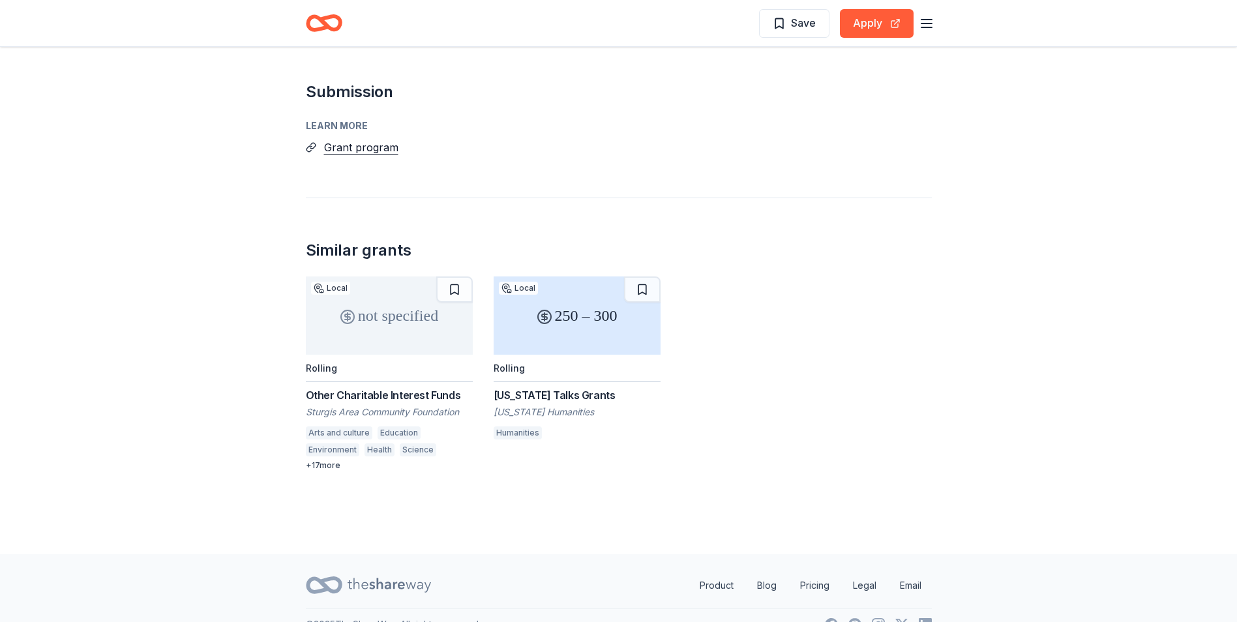
click at [343, 443] on div "Environment" at bounding box center [332, 449] width 53 height 13
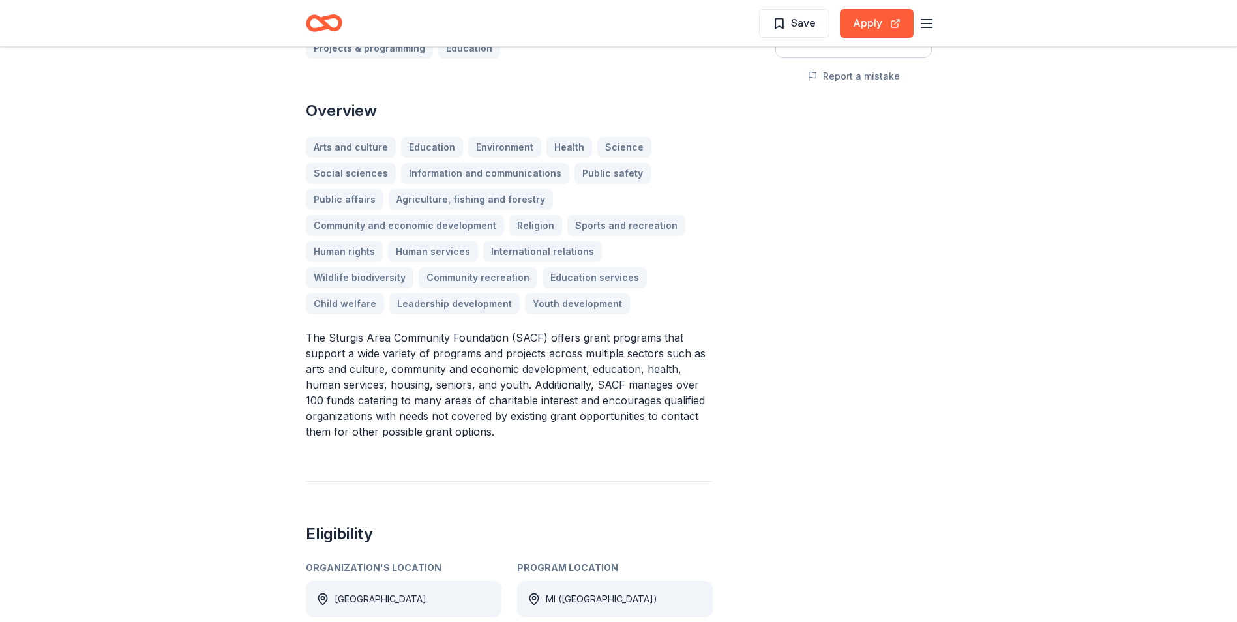
scroll to position [391, 0]
